Goal: Task Accomplishment & Management: Use online tool/utility

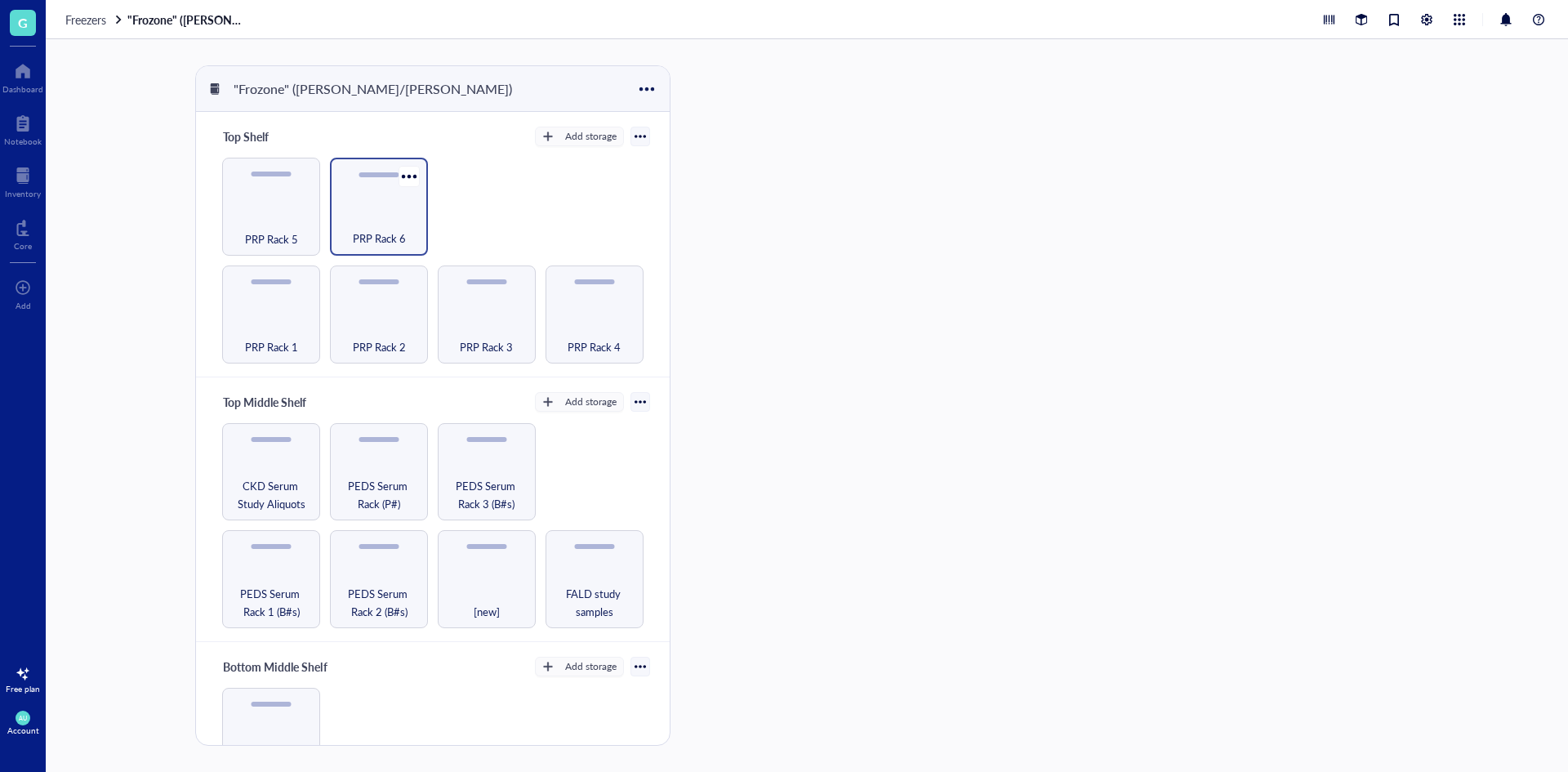
click at [379, 230] on span "PRP Rack 6" at bounding box center [379, 238] width 53 height 18
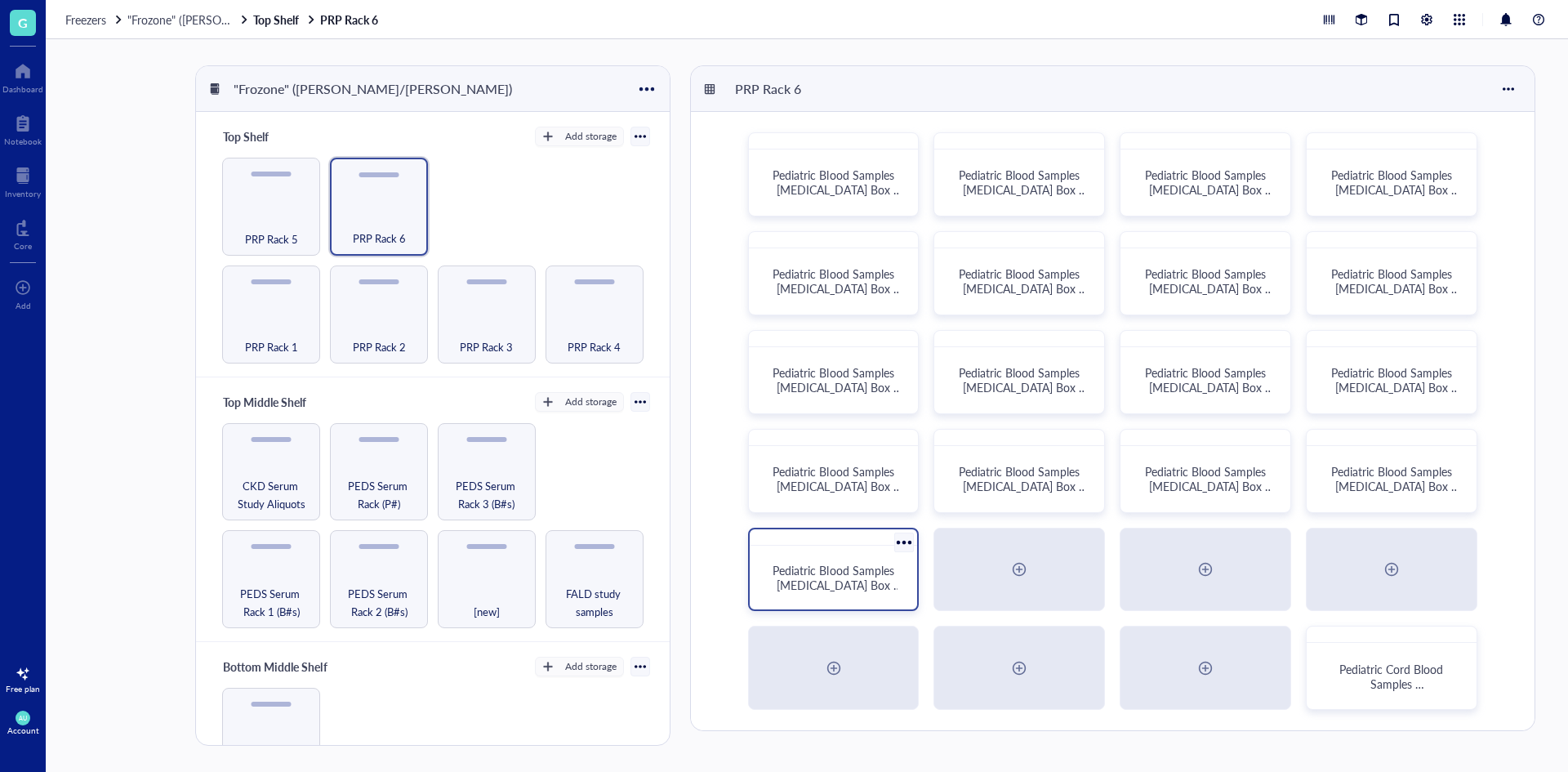
click at [844, 562] on span "Pediatric Blood Samples [MEDICAL_DATA] Box #136" at bounding box center [837, 585] width 129 height 46
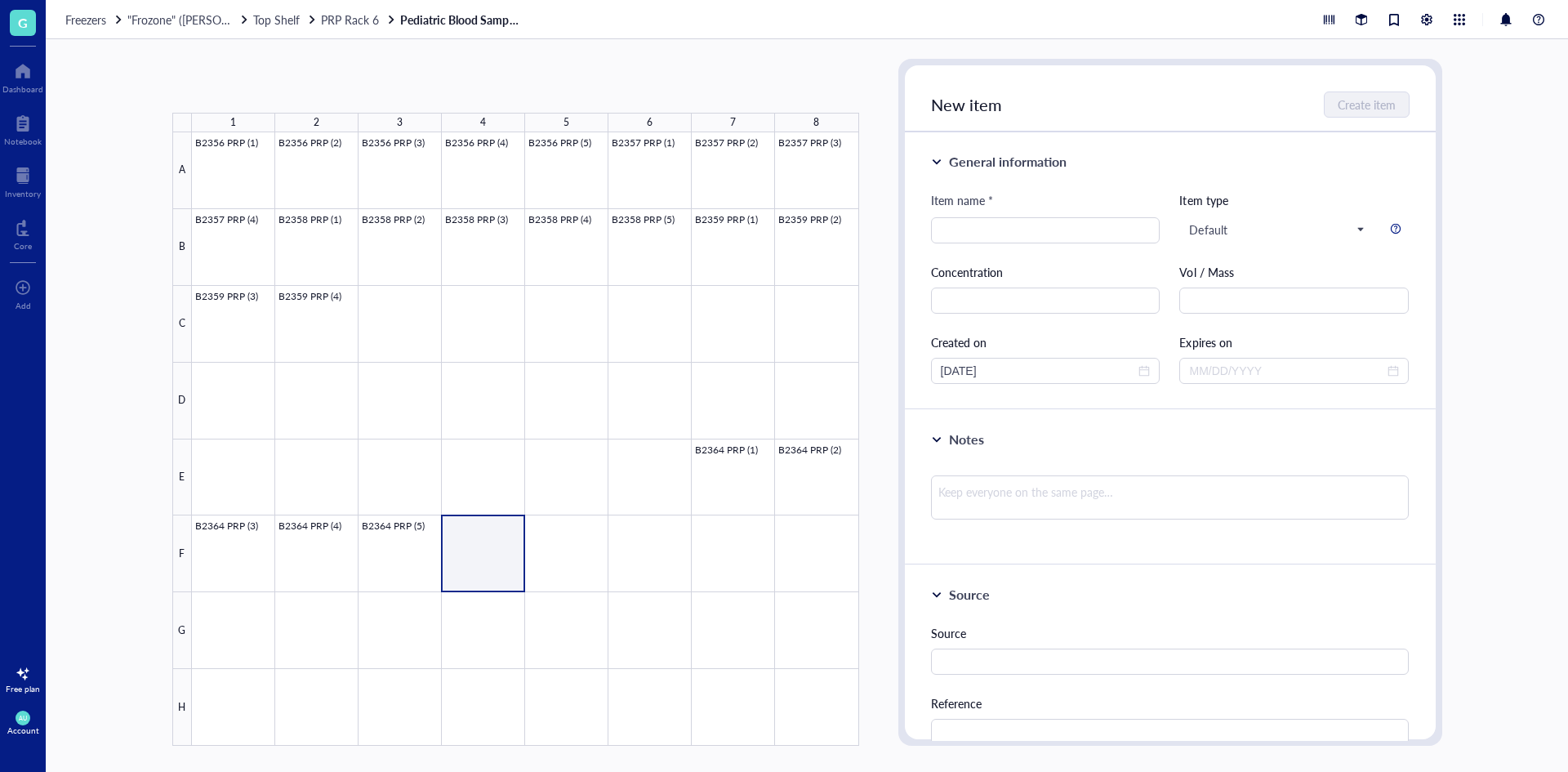
click at [476, 554] on div at bounding box center [526, 439] width 667 height 613
type input "B2365 PRP(1)"
click at [1334, 107] on button "Create item" at bounding box center [1367, 105] width 84 height 26
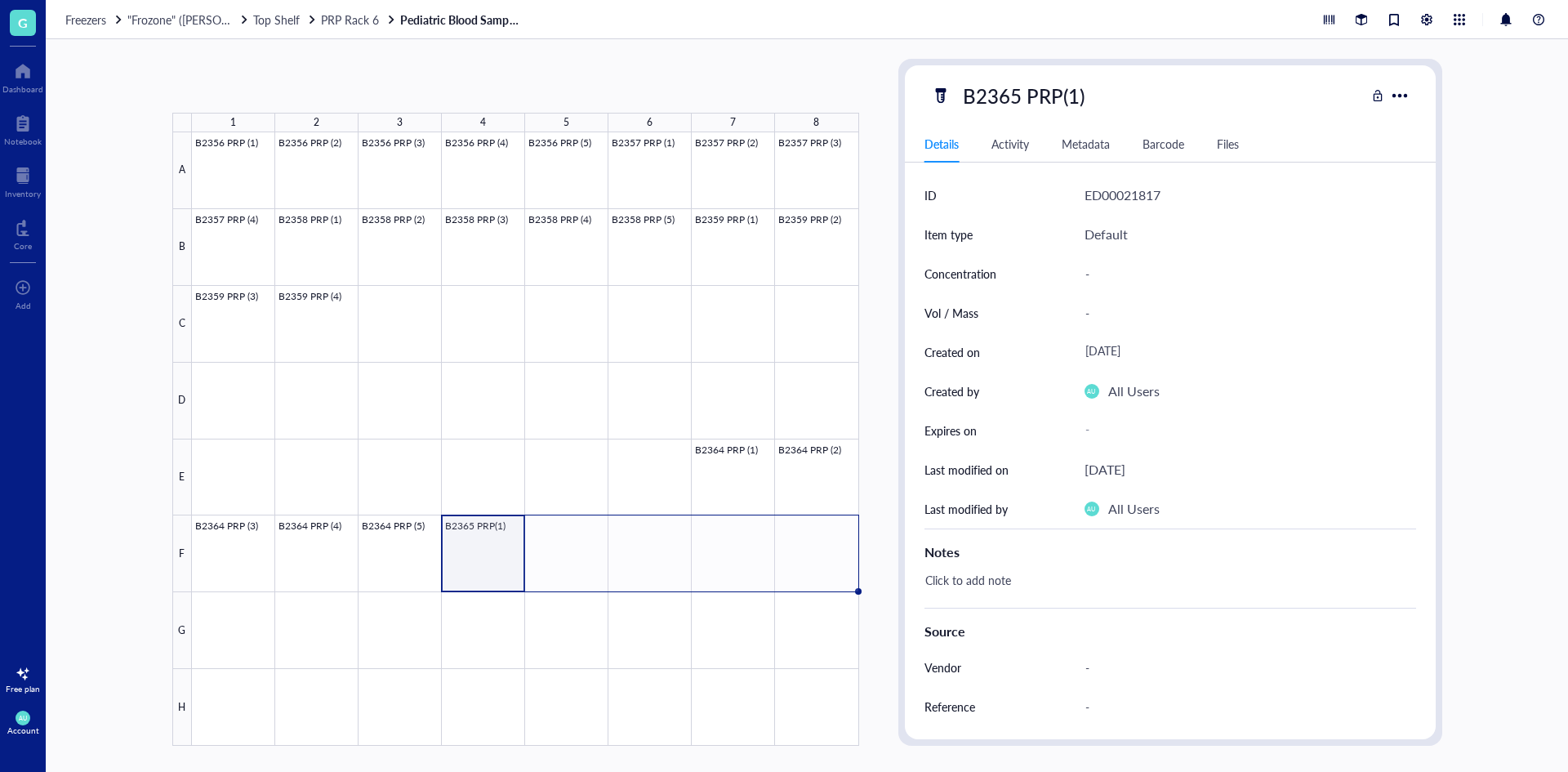
drag, startPoint x: 526, startPoint y: 592, endPoint x: 845, endPoint y: 576, distance: 319.4
click at [0, 0] on div "B2356 PRP (1) B2356 PRP (2) B2356 PRP (3) B2356 PRP (4) B2356 PRP (5) B2357 PRP…" at bounding box center [0, 0] width 0 height 0
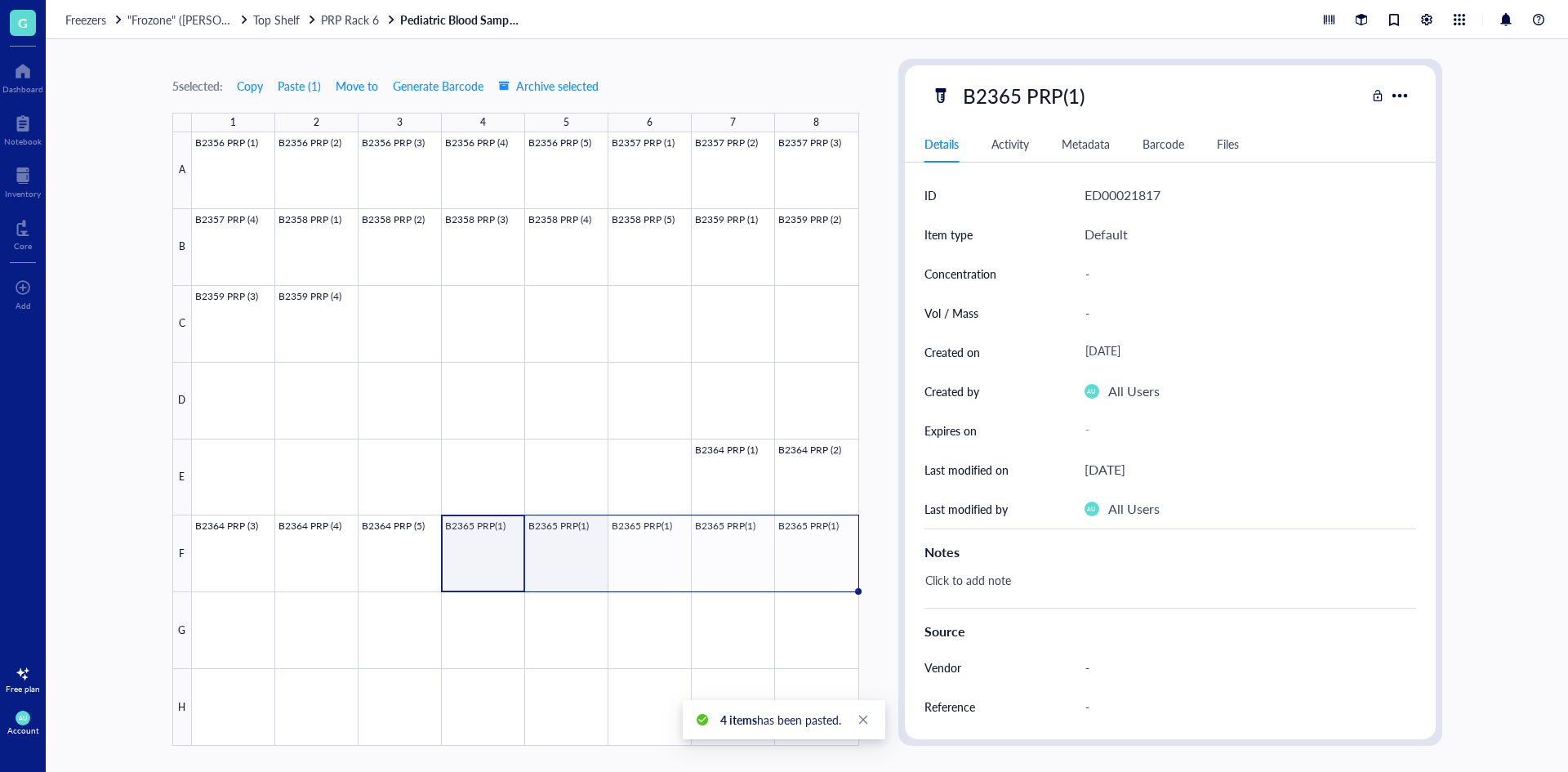
click at [573, 536] on div at bounding box center [526, 439] width 667 height 613
click at [1072, 100] on div "B2365 PRP(1)" at bounding box center [1023, 95] width 136 height 35
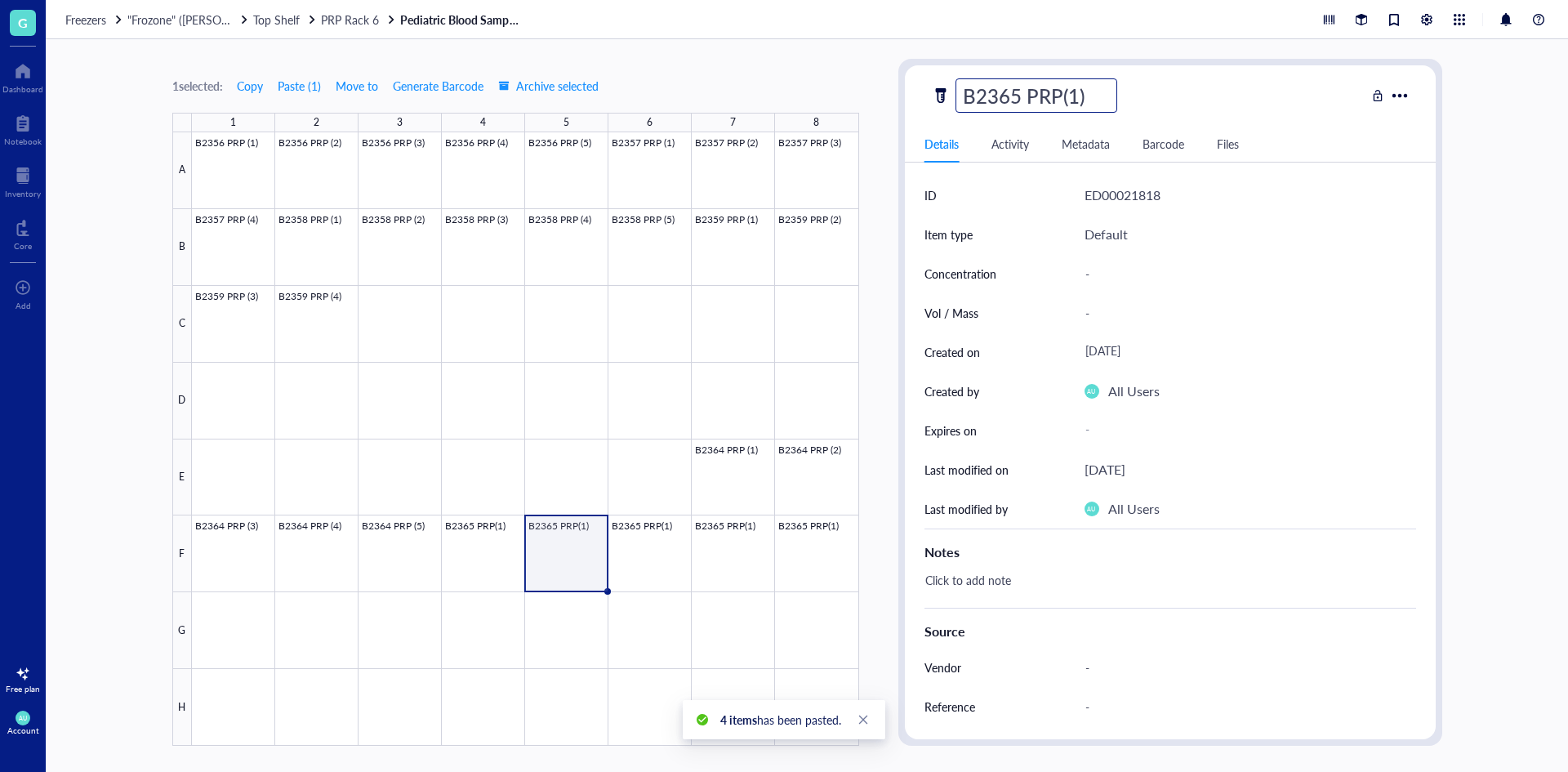
click at [1074, 94] on input "B2365 PRP(1)" at bounding box center [1036, 95] width 160 height 33
type input "B2365 PRP(2)"
click at [1308, 97] on div "B2365 PRP(2)" at bounding box center [1149, 95] width 435 height 35
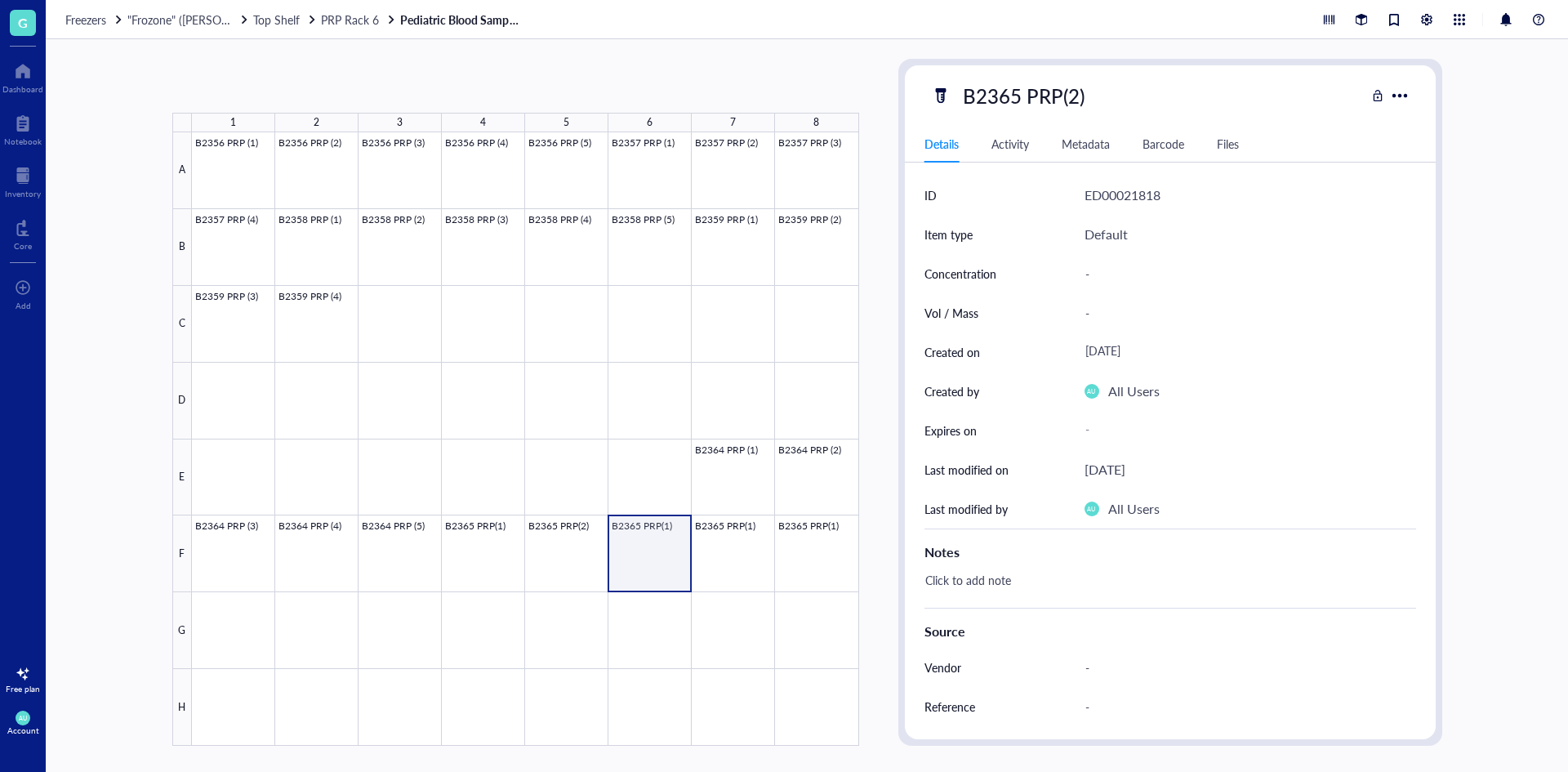
click at [664, 542] on div at bounding box center [526, 439] width 667 height 613
click at [1076, 98] on div "B2365 PRP(1)" at bounding box center [1023, 95] width 136 height 35
click at [1072, 95] on input "B2365 PRP(1)" at bounding box center [1036, 95] width 160 height 33
type input "B2365 PRP(3)"
click at [1153, 101] on div "B2365 PRP(3)" at bounding box center [1149, 95] width 435 height 35
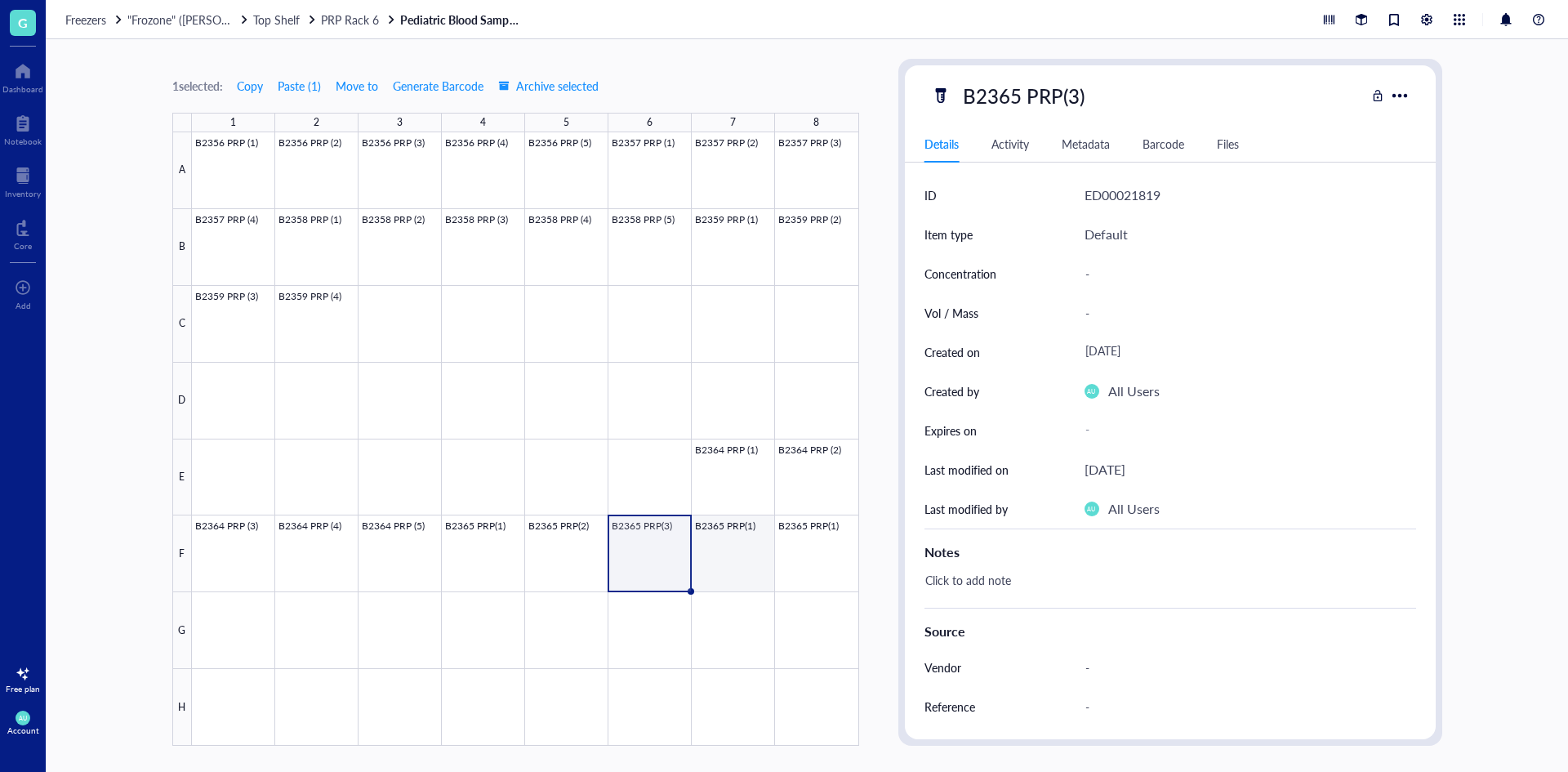
click at [715, 562] on div at bounding box center [526, 439] width 667 height 613
click at [1068, 104] on div "B2365 PRP(1)" at bounding box center [1023, 95] width 136 height 35
click at [1076, 93] on input "B2365 PRP(1)" at bounding box center [1036, 95] width 160 height 33
type input "B2365 PRP(4)"
click at [1176, 91] on div "B2365 PRP(4)" at bounding box center [1149, 95] width 435 height 35
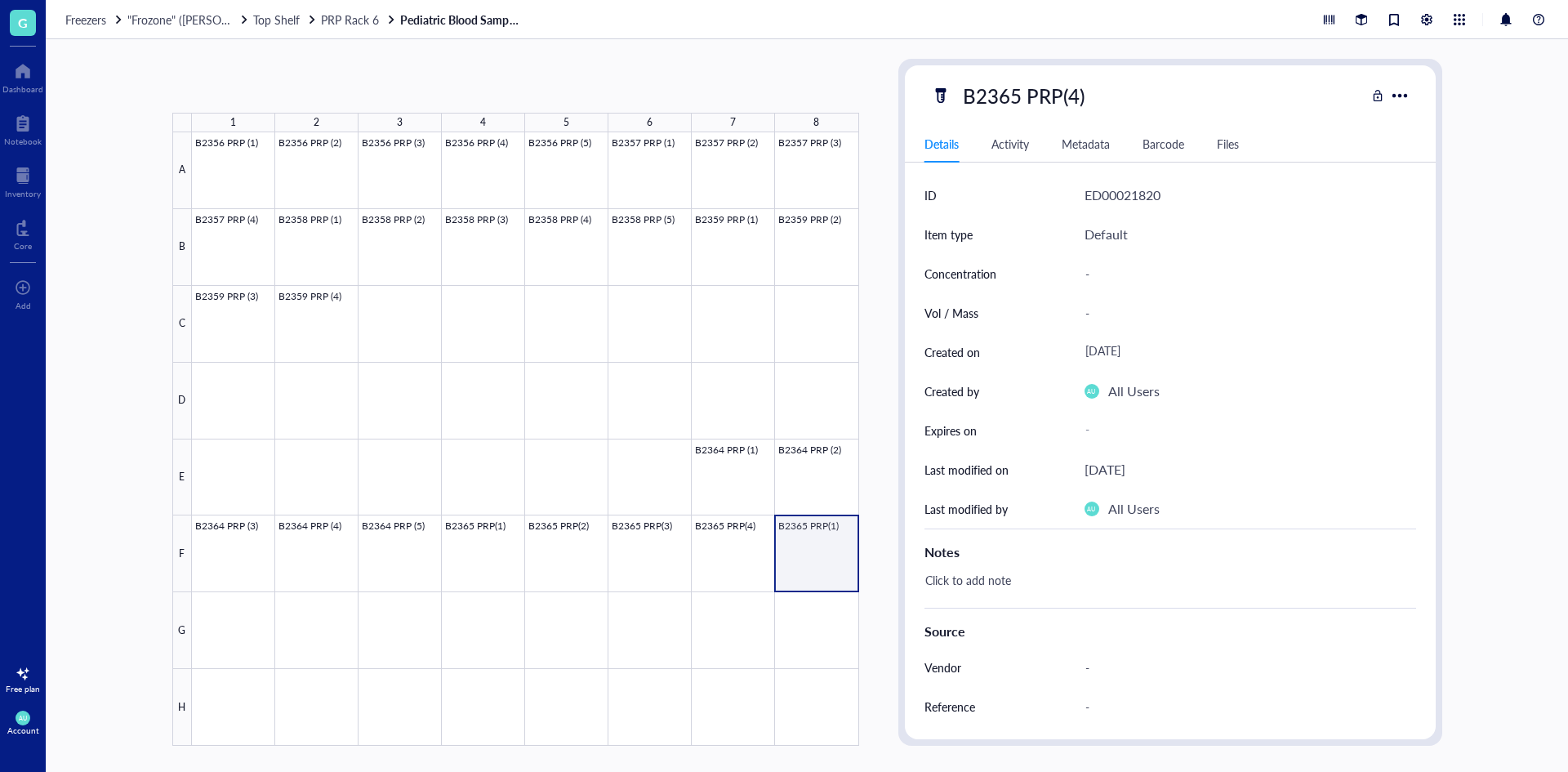
click at [838, 543] on div at bounding box center [526, 439] width 667 height 613
click at [1073, 88] on div "B2365 PRP(1)" at bounding box center [1023, 95] width 136 height 35
click at [1076, 96] on input "B2365 PRP(1)" at bounding box center [1036, 95] width 160 height 33
type input "B2365 PRP(5)"
click at [1245, 118] on div "B2365 PRP(5) Details Activity Metadata Barcode Files ID ED00021821 Item type De…" at bounding box center [1170, 402] width 531 height 674
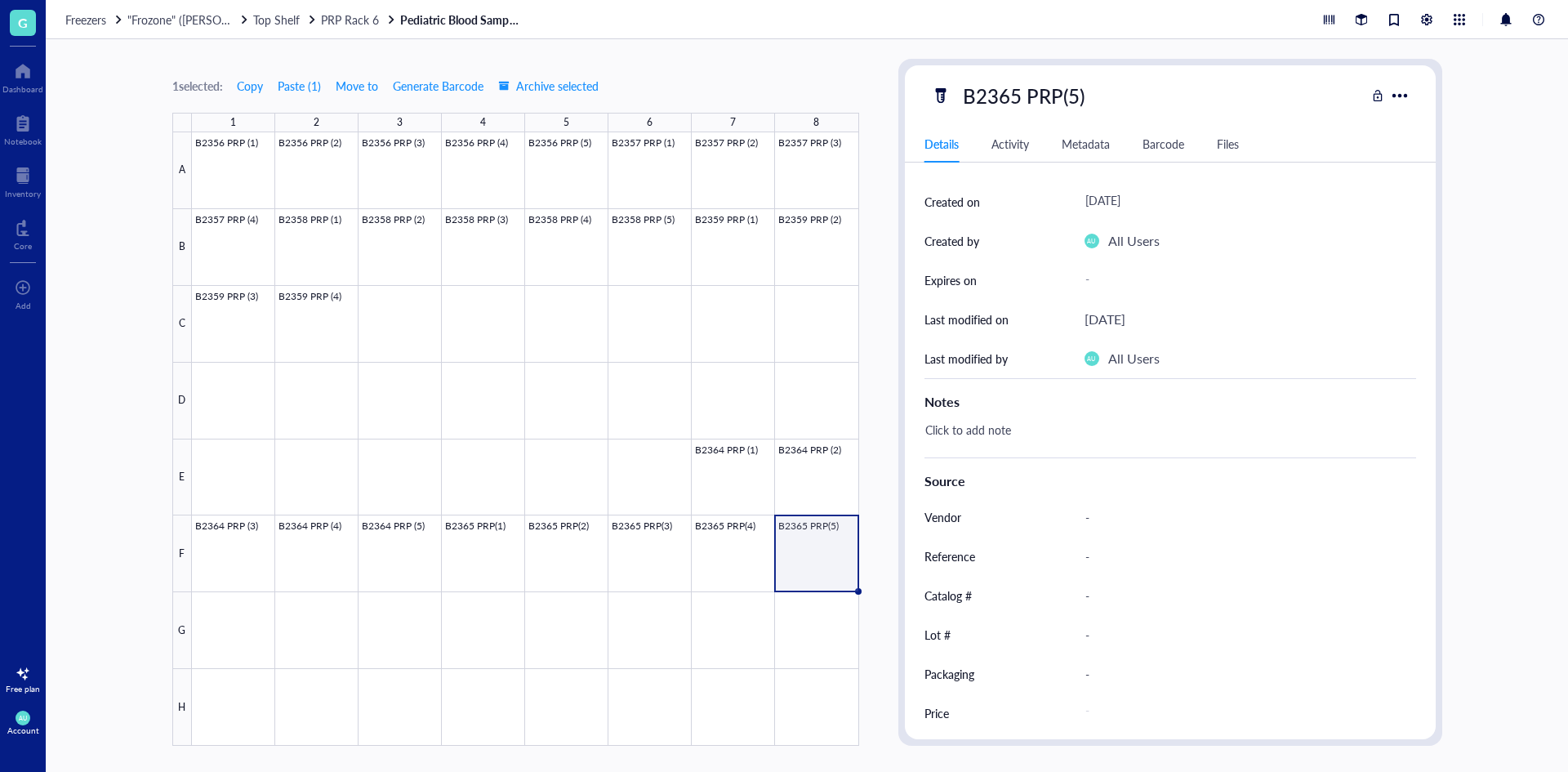
scroll to position [157, 0]
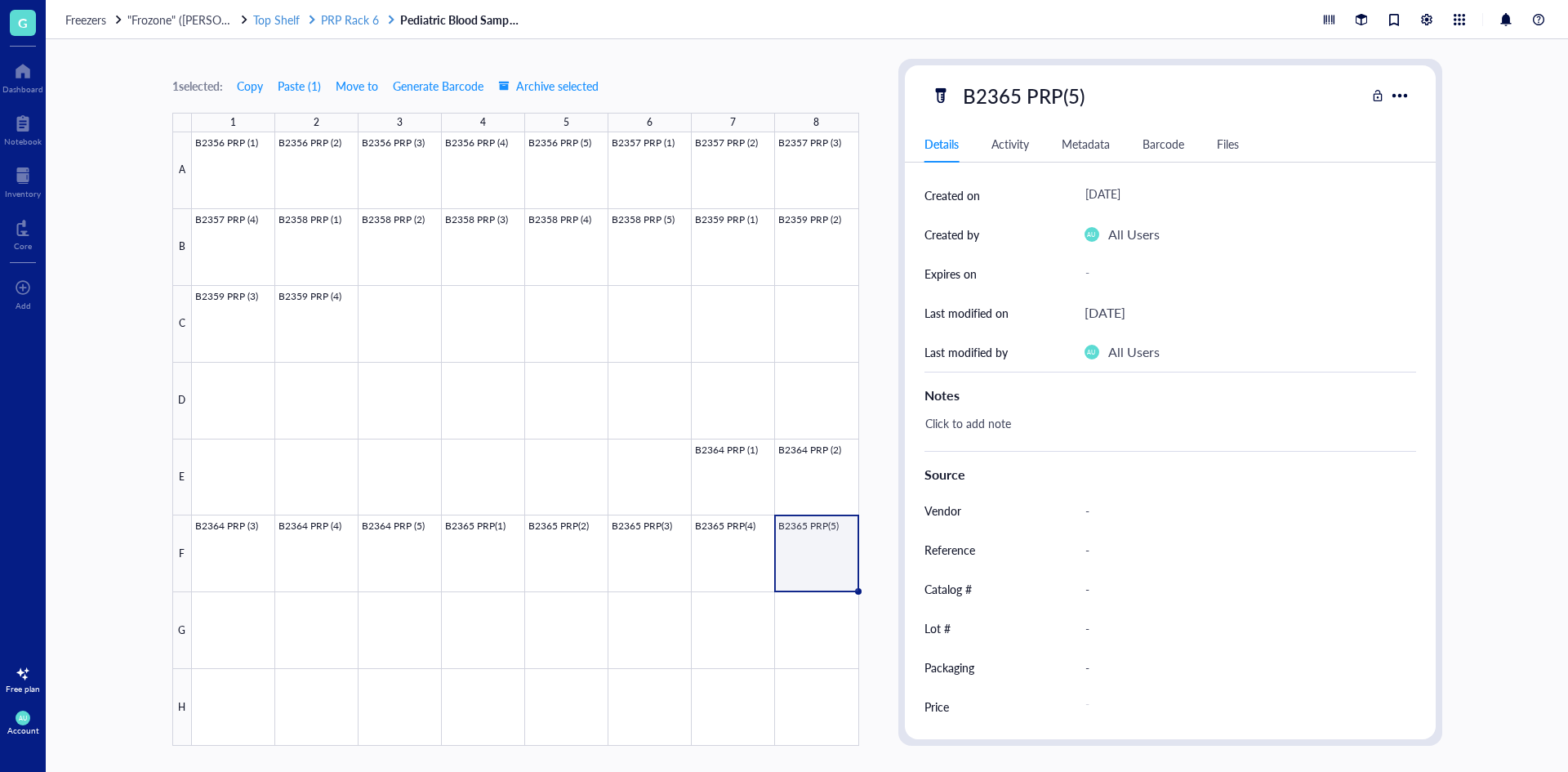
click at [288, 17] on span "Top Shelf" at bounding box center [276, 19] width 47 height 16
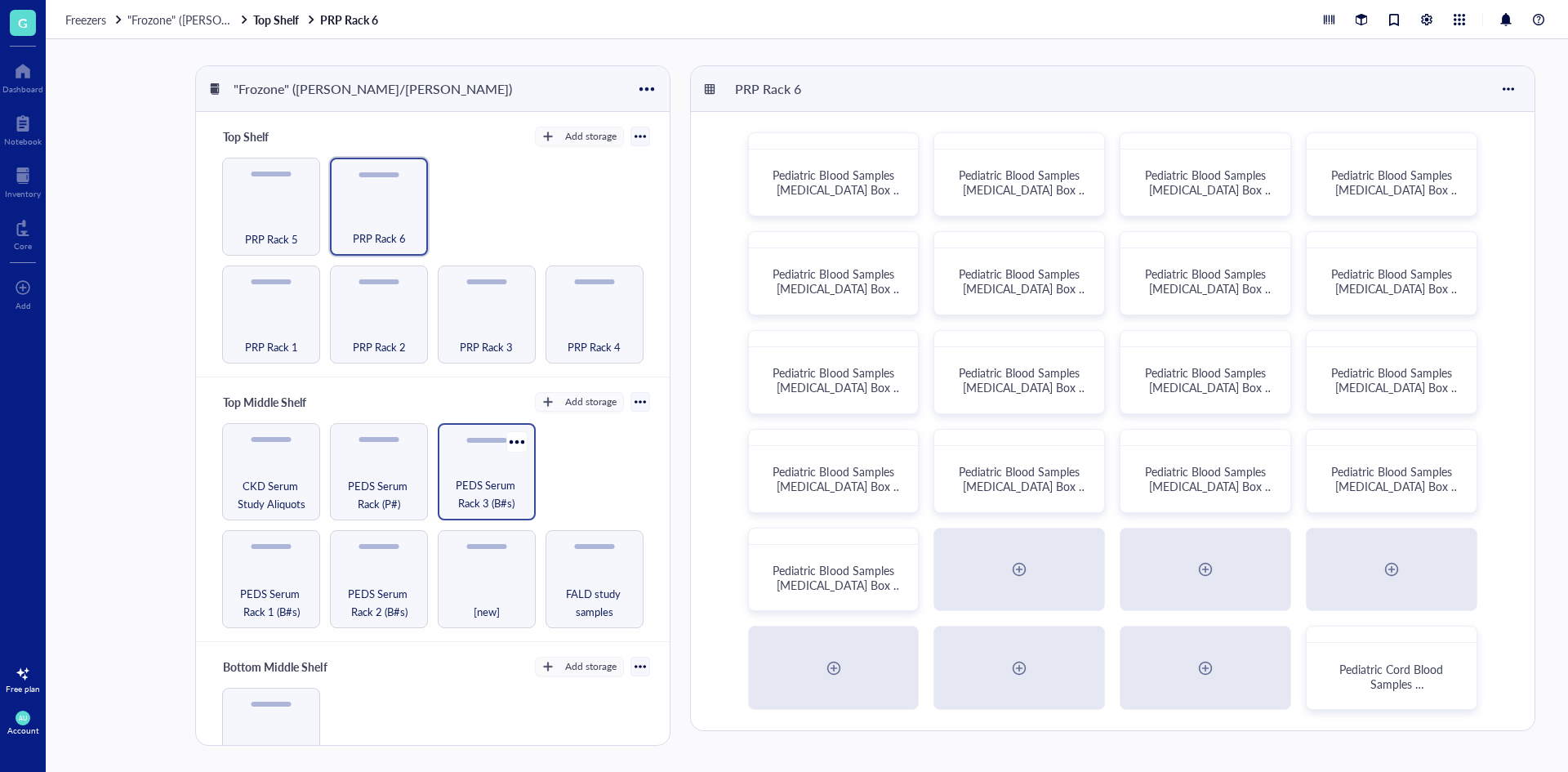
click at [493, 478] on span "PEDS Serum Rack 3 (B#s)" at bounding box center [487, 494] width 81 height 36
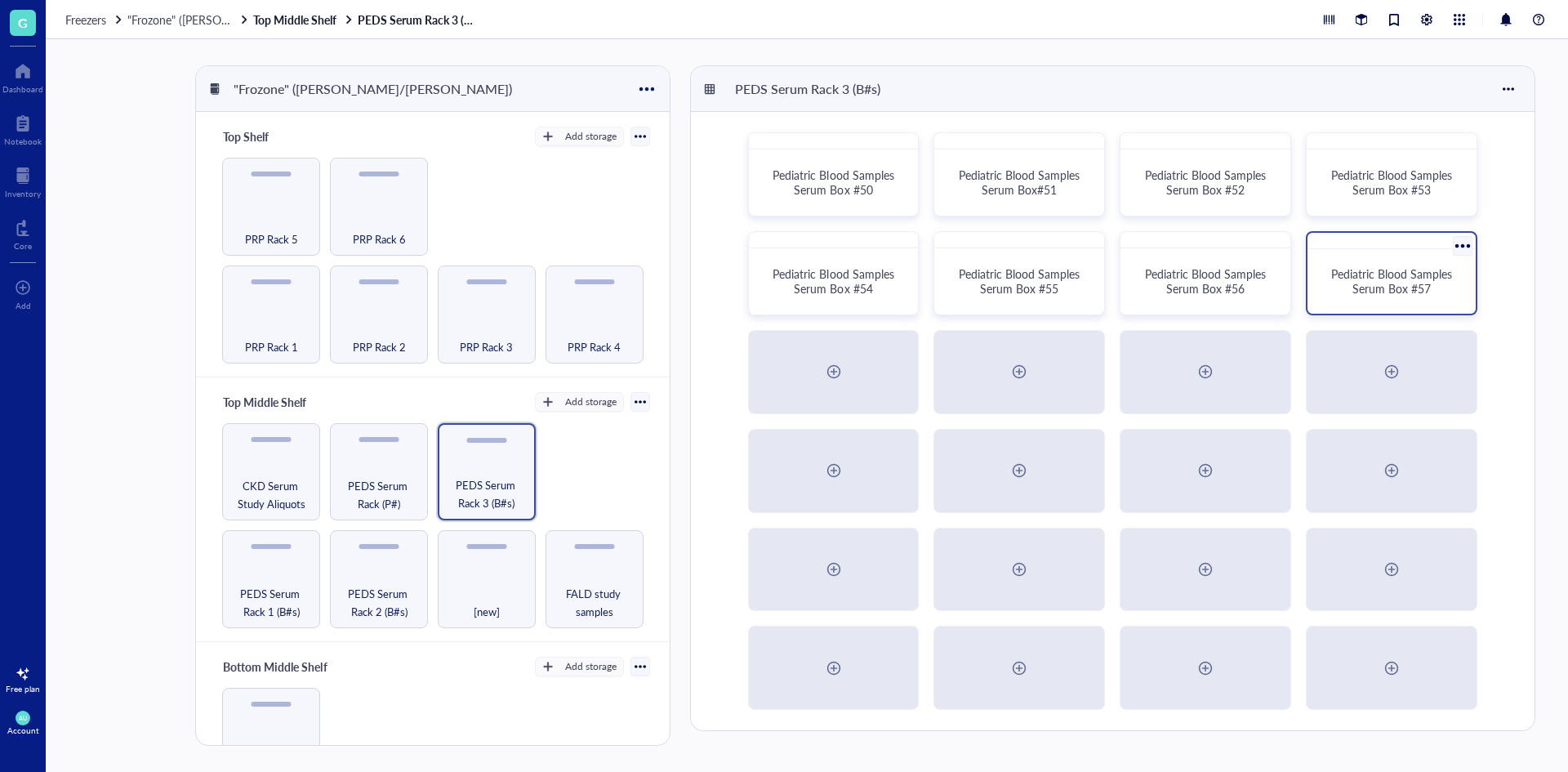
click at [1424, 281] on span "Pediatric Blood Samples Serum Box #57" at bounding box center [1393, 281] width 124 height 31
